Goal: Transaction & Acquisition: Obtain resource

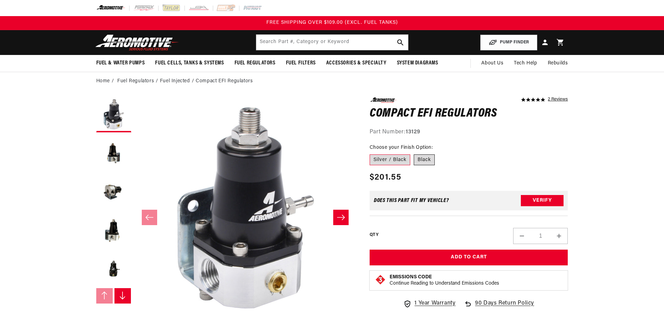
click at [423, 159] on label "Black" at bounding box center [424, 159] width 21 height 11
click at [414, 153] on input "Black" at bounding box center [414, 153] width 0 height 0
radio input "true"
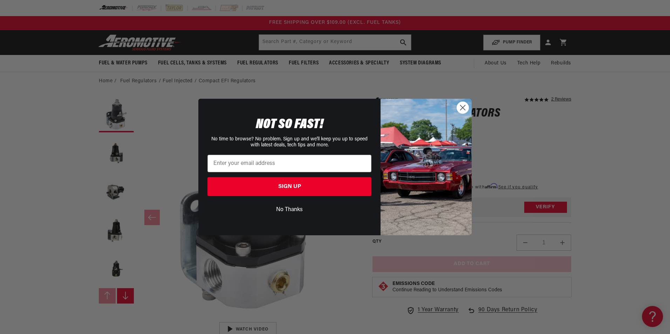
click at [459, 104] on circle "Close dialog" at bounding box center [463, 108] width 12 height 12
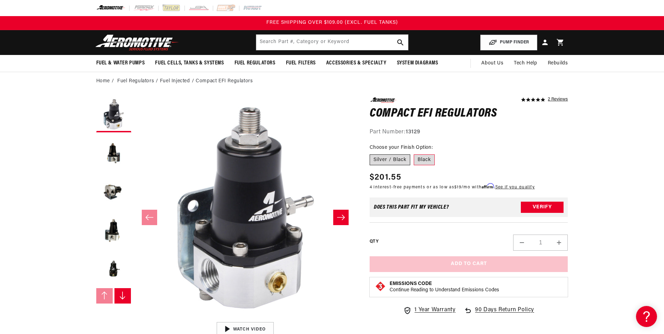
click at [391, 157] on label "Silver / Black" at bounding box center [390, 159] width 41 height 11
click at [372, 153] on input "Silver / Black" at bounding box center [372, 153] width 0 height 0
radio input "true"
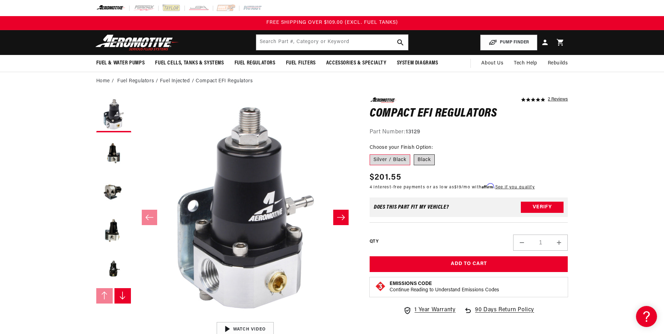
click at [425, 158] on label "Black" at bounding box center [424, 159] width 21 height 11
click at [414, 153] on input "Black" at bounding box center [414, 153] width 0 height 0
radio input "true"
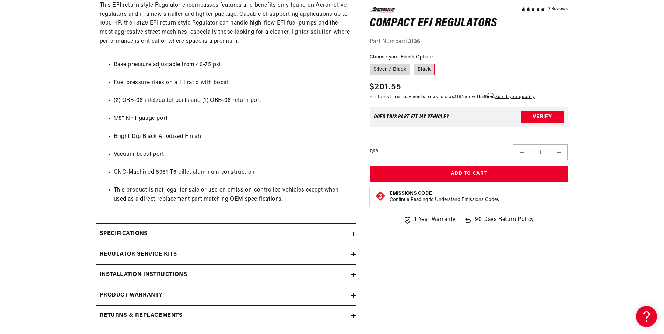
scroll to position [385, 0]
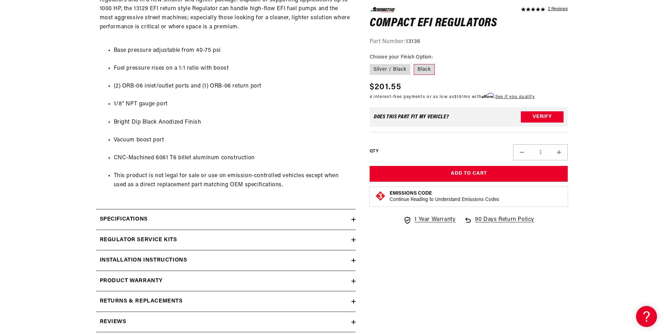
click at [354, 261] on icon at bounding box center [354, 260] width 0 height 4
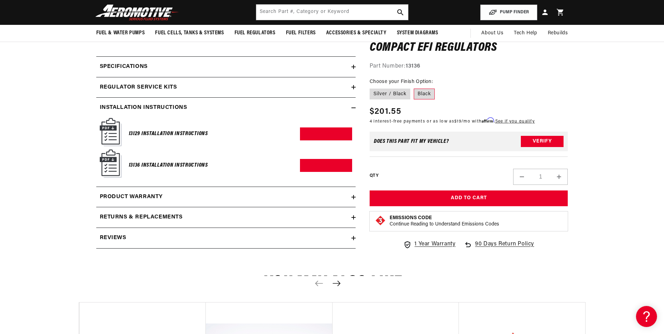
scroll to position [525, 0]
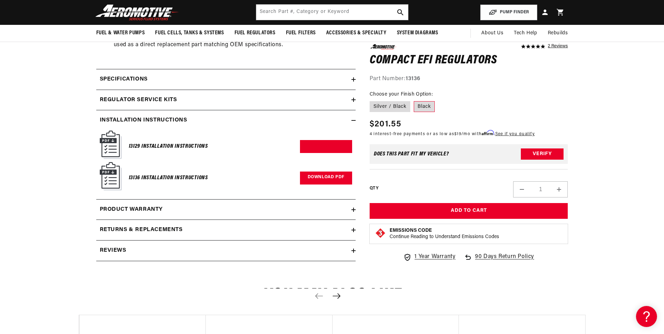
click at [320, 175] on link "Download PDF" at bounding box center [326, 178] width 52 height 13
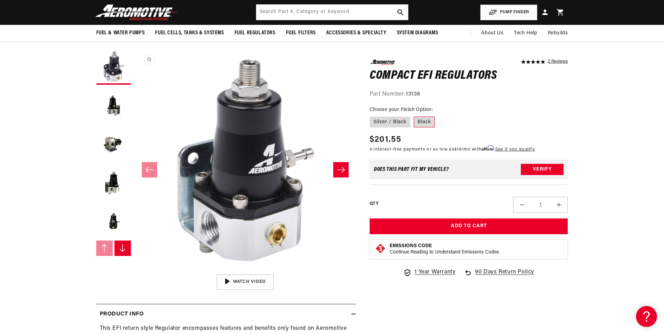
scroll to position [35, 0]
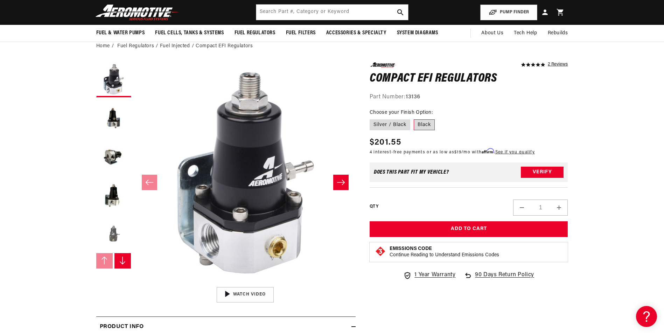
click at [114, 237] on button "Load image 5 in gallery view" at bounding box center [113, 233] width 35 height 35
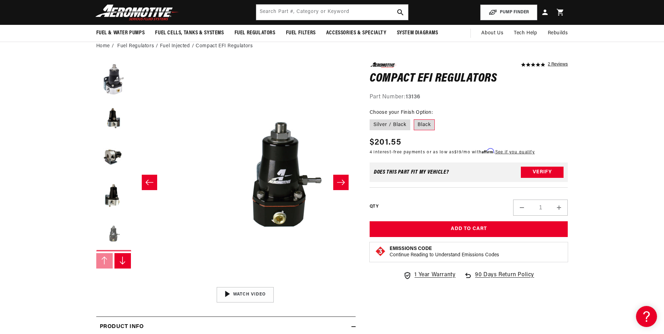
scroll to position [0, 885]
